Goal: Information Seeking & Learning: Learn about a topic

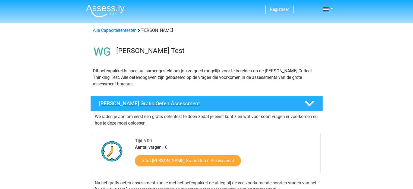
click at [282, 105] on h4 "Watson Glaser Gratis Oefen Assessment" at bounding box center [197, 103] width 197 height 6
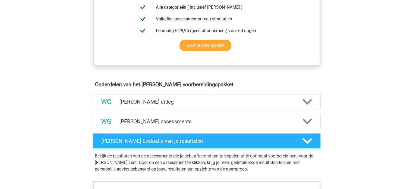
scroll to position [163, 0]
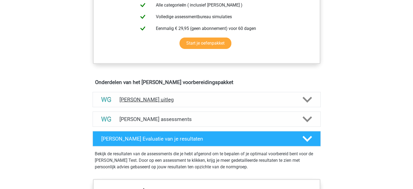
click at [309, 101] on icon at bounding box center [308, 100] width 10 height 10
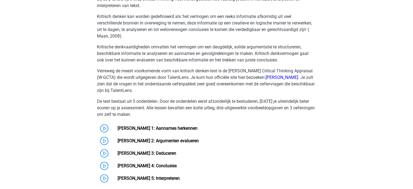
scroll to position [299, 0]
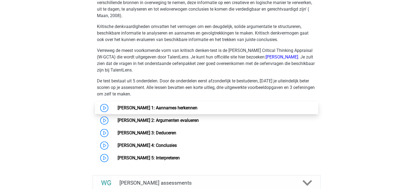
click at [118, 107] on link "[PERSON_NAME] 1: Aannames herkennen" at bounding box center [158, 107] width 80 height 5
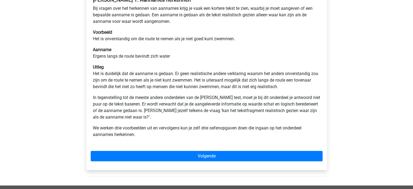
scroll to position [109, 0]
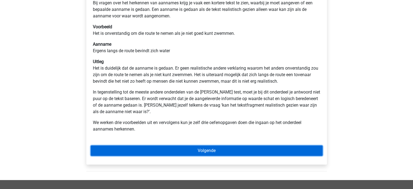
click at [161, 152] on link "Volgende" at bounding box center [207, 150] width 232 height 10
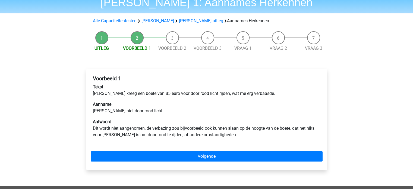
scroll to position [54, 0]
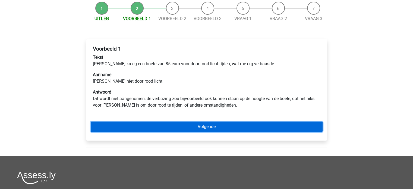
click at [233, 124] on link "Volgende" at bounding box center [207, 126] width 232 height 10
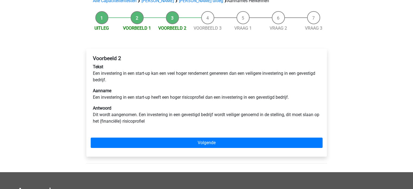
scroll to position [54, 0]
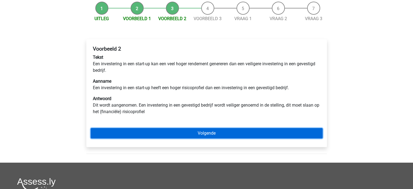
click at [180, 133] on link "Volgende" at bounding box center [207, 133] width 232 height 10
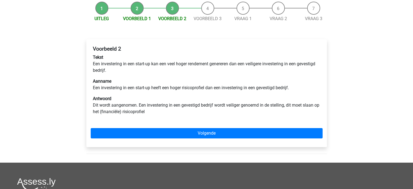
click at [244, 9] on li "Vraag 1" at bounding box center [243, 12] width 35 height 20
click at [244, 17] on link "Vraag 1" at bounding box center [243, 18] width 17 height 5
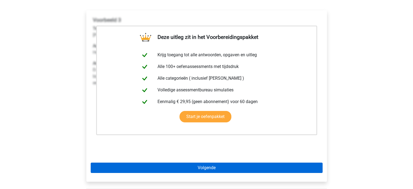
scroll to position [54, 0]
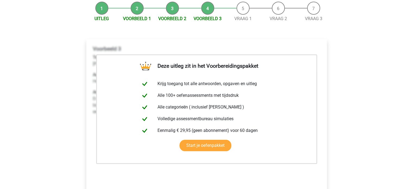
click at [243, 12] on li "Vraag 1" at bounding box center [243, 12] width 35 height 20
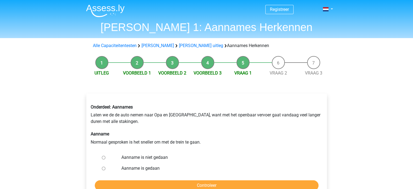
scroll to position [27, 0]
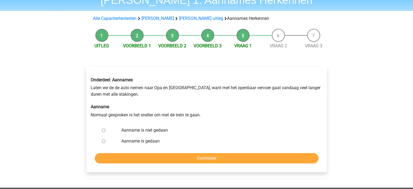
click at [103, 132] on input "Aanname is niet gedaan" at bounding box center [104, 131] width 4 height 4
radio input "true"
click at [102, 142] on input "Aanname is gedaan" at bounding box center [104, 141] width 4 height 4
radio input "true"
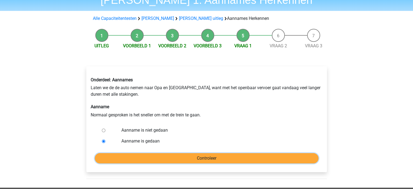
click at [181, 162] on input "Controleer" at bounding box center [207, 158] width 224 height 10
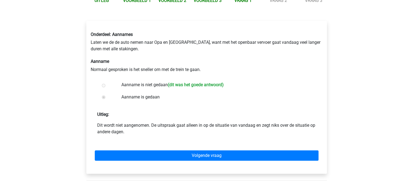
scroll to position [82, 0]
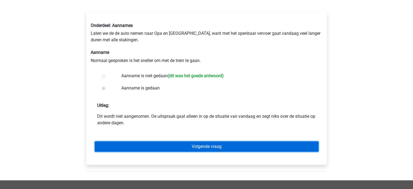
click at [215, 144] on link "Volgende vraag" at bounding box center [207, 146] width 224 height 10
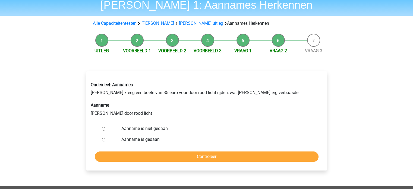
scroll to position [54, 0]
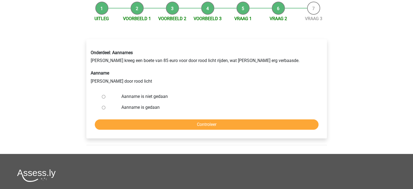
click at [102, 98] on input "Aanname is niet gedaan" at bounding box center [104, 97] width 4 height 4
radio input "true"
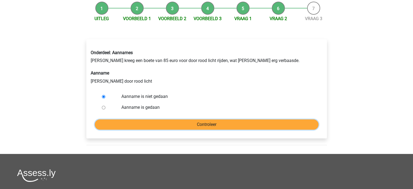
click at [212, 125] on input "Controleer" at bounding box center [207, 124] width 224 height 10
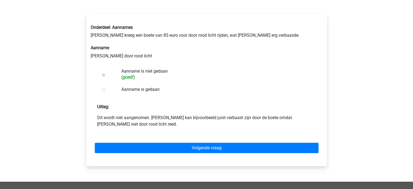
scroll to position [82, 0]
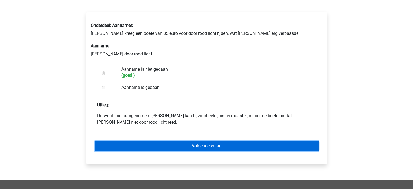
click at [212, 144] on link "Volgende vraag" at bounding box center [207, 146] width 224 height 10
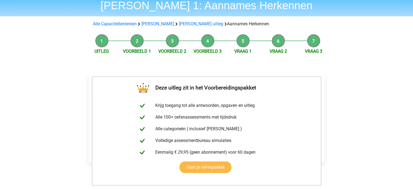
scroll to position [54, 0]
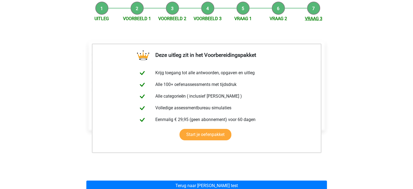
click at [310, 16] on link "Vraag 3" at bounding box center [313, 18] width 17 height 5
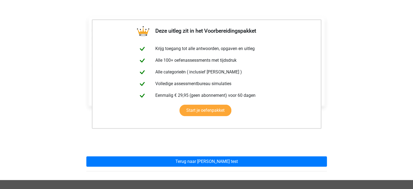
scroll to position [82, 0]
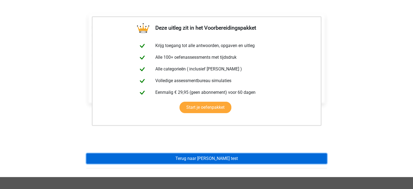
click at [239, 160] on link "Terug naar watson glaser test" at bounding box center [206, 158] width 241 height 10
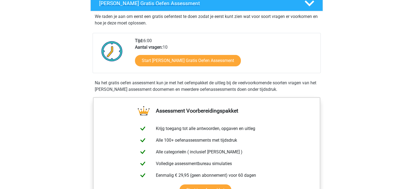
scroll to position [27, 0]
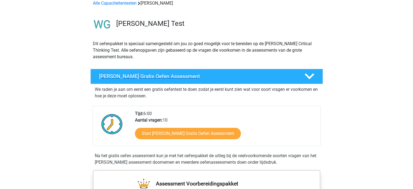
click at [311, 77] on polygon at bounding box center [310, 76] width 10 height 6
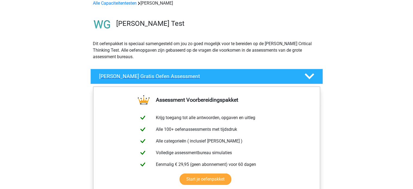
click at [312, 77] on polygon at bounding box center [310, 76] width 10 height 6
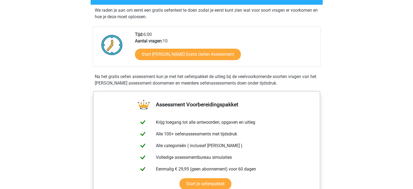
scroll to position [109, 0]
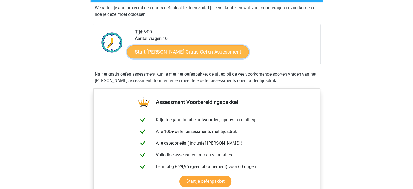
click at [211, 53] on link "Start Watson Glaser Gratis Oefen Assessment" at bounding box center [188, 51] width 122 height 13
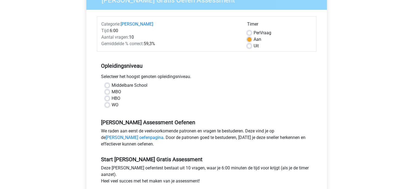
scroll to position [82, 0]
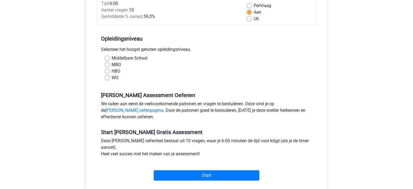
click at [112, 78] on label "WO" at bounding box center [115, 77] width 7 height 7
click at [105, 78] on input "WO" at bounding box center [107, 76] width 4 height 5
radio input "true"
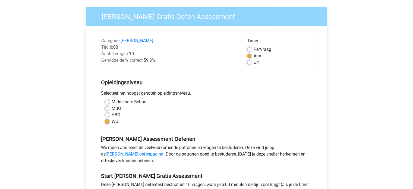
scroll to position [0, 0]
